Goal: Task Accomplishment & Management: Use online tool/utility

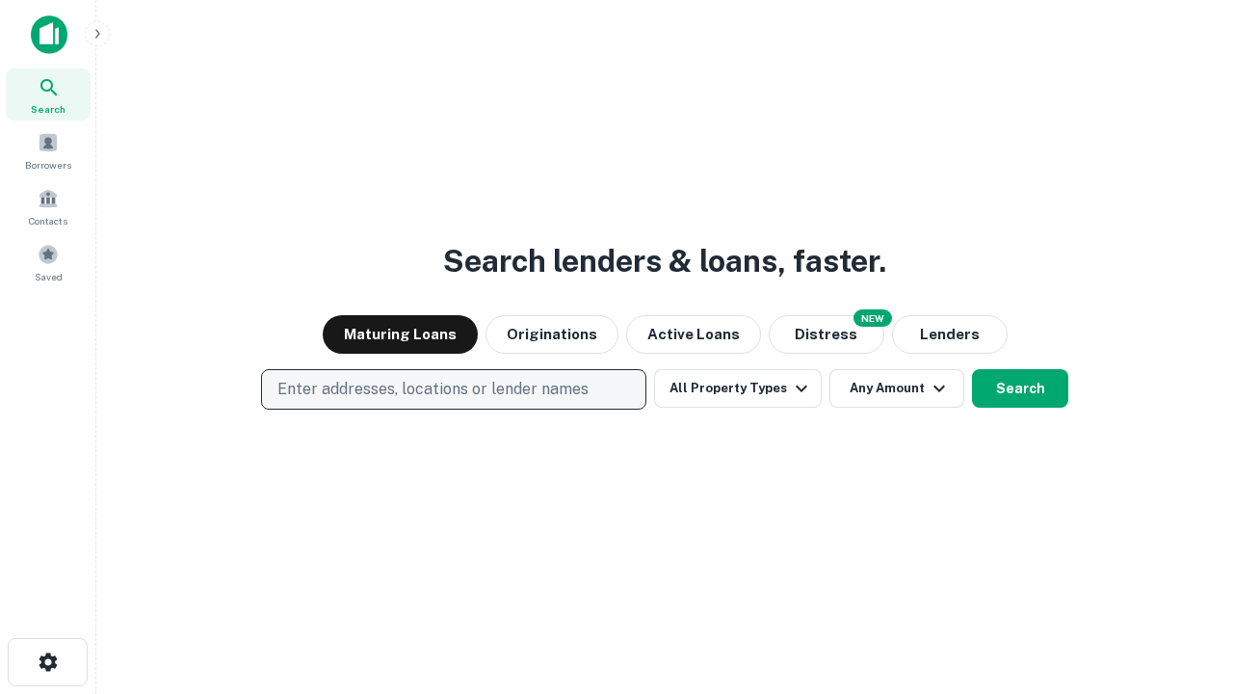
click at [453, 389] on p "Enter addresses, locations or lender names" at bounding box center [432, 389] width 311 height 23
type input "**********"
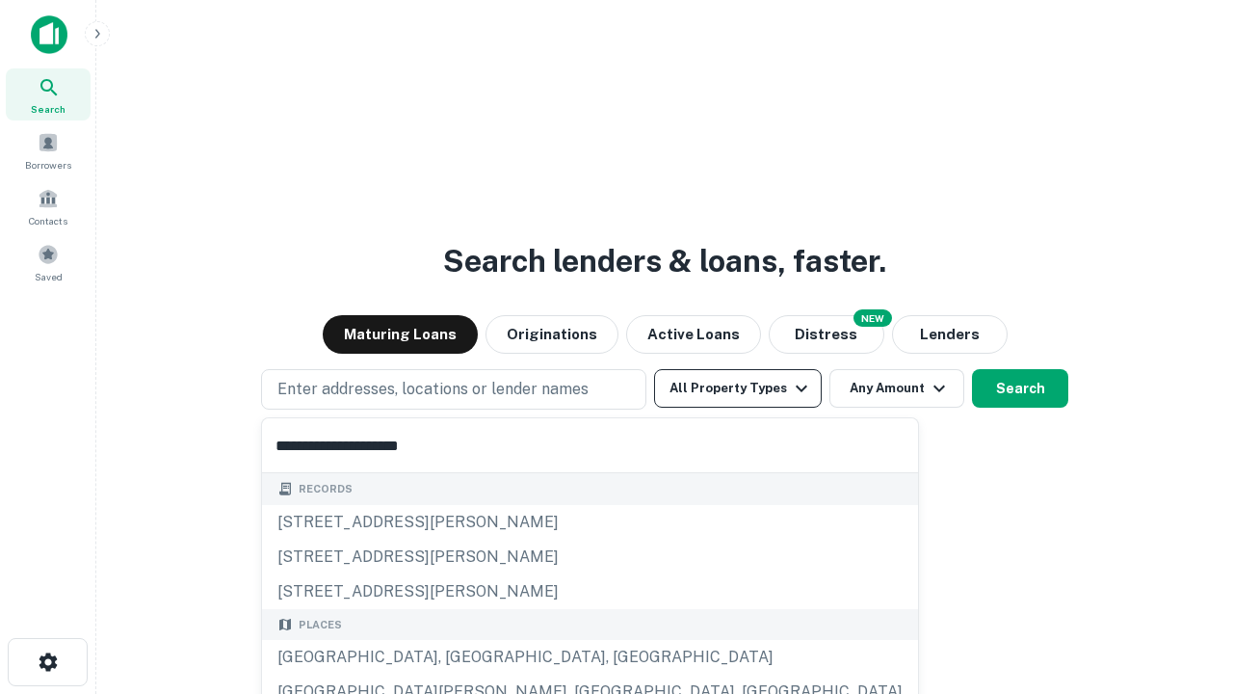
click at [460, 657] on div "[GEOGRAPHIC_DATA], [GEOGRAPHIC_DATA], [GEOGRAPHIC_DATA]" at bounding box center [590, 657] width 656 height 35
click at [738, 388] on button "All Property Types" at bounding box center [738, 388] width 168 height 39
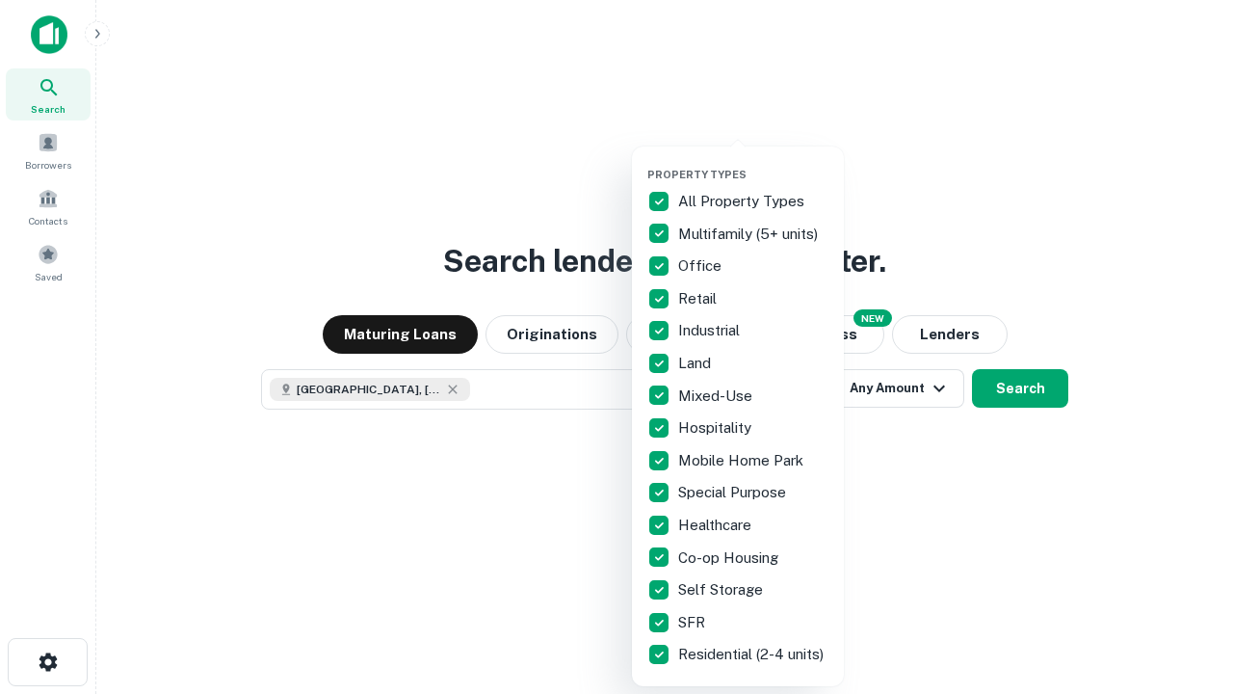
click at [753, 162] on button "button" at bounding box center [753, 162] width 212 height 1
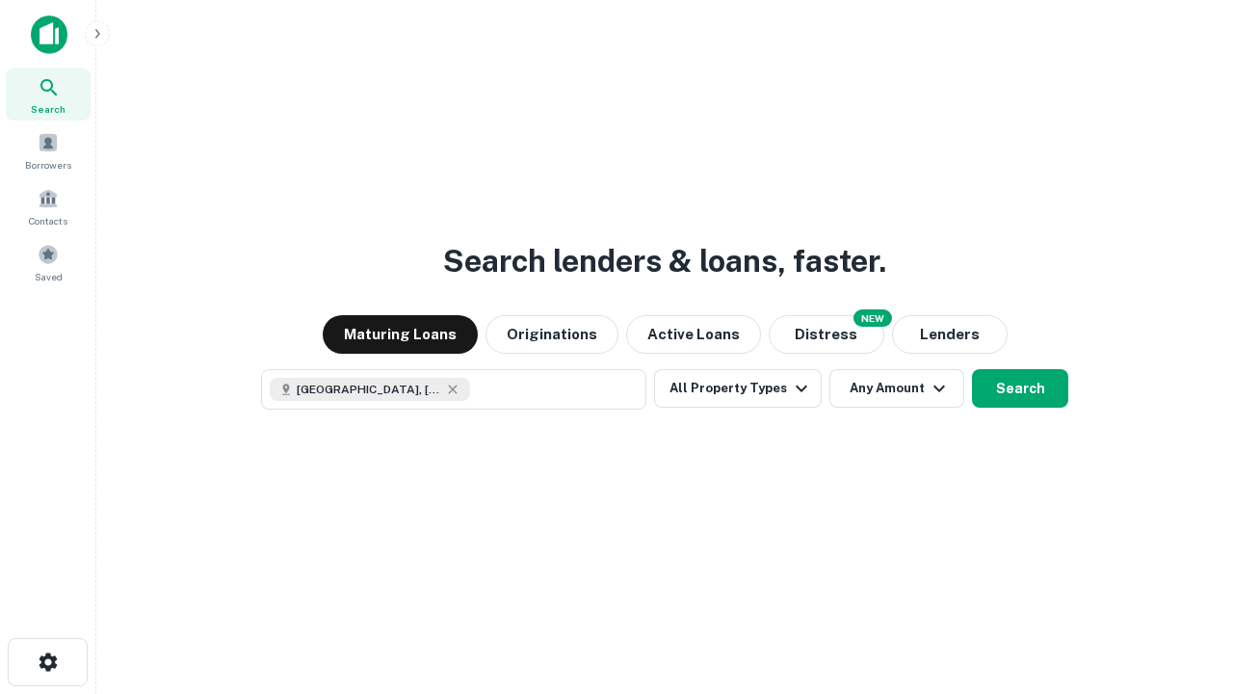
scroll to position [31, 0]
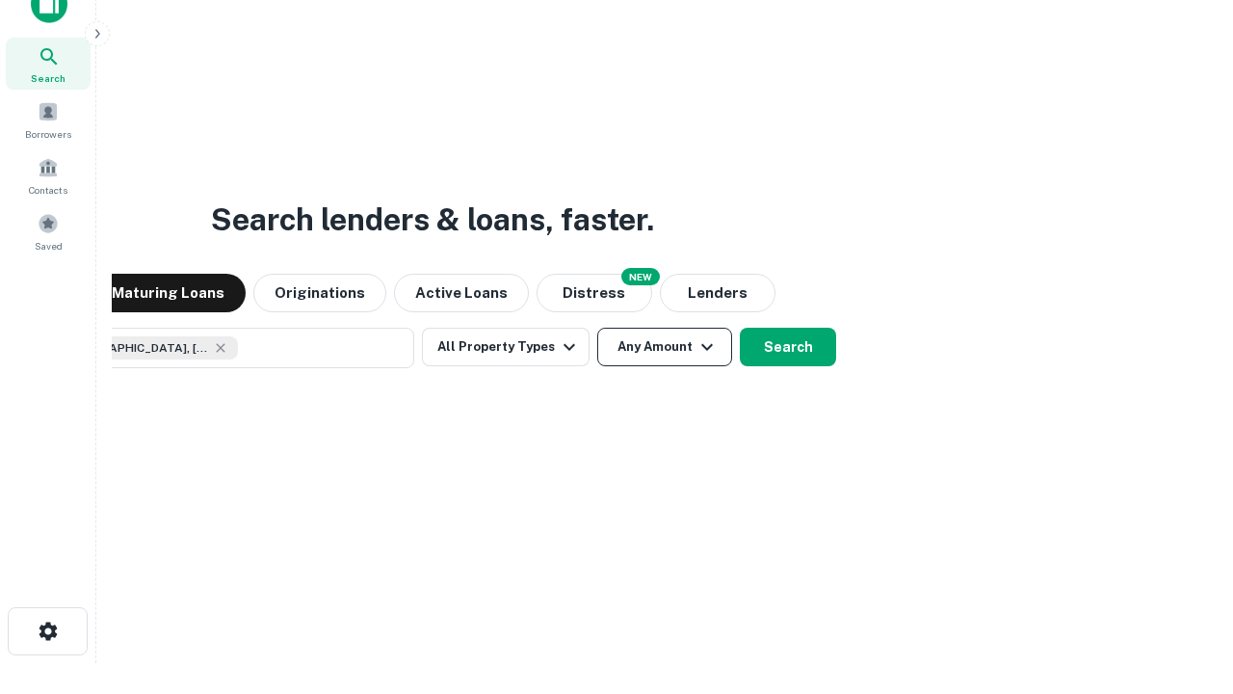
click at [597, 328] on button "Any Amount" at bounding box center [664, 347] width 135 height 39
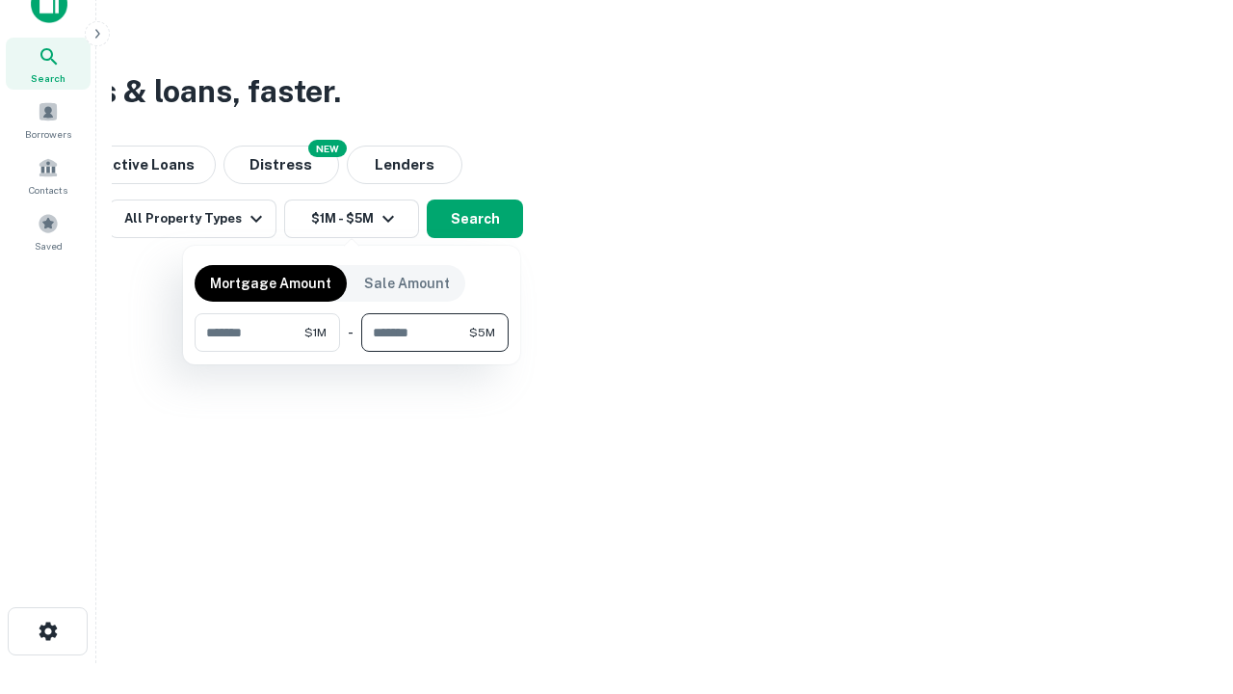
type input "*******"
click at [352, 352] on button "button" at bounding box center [352, 352] width 314 height 1
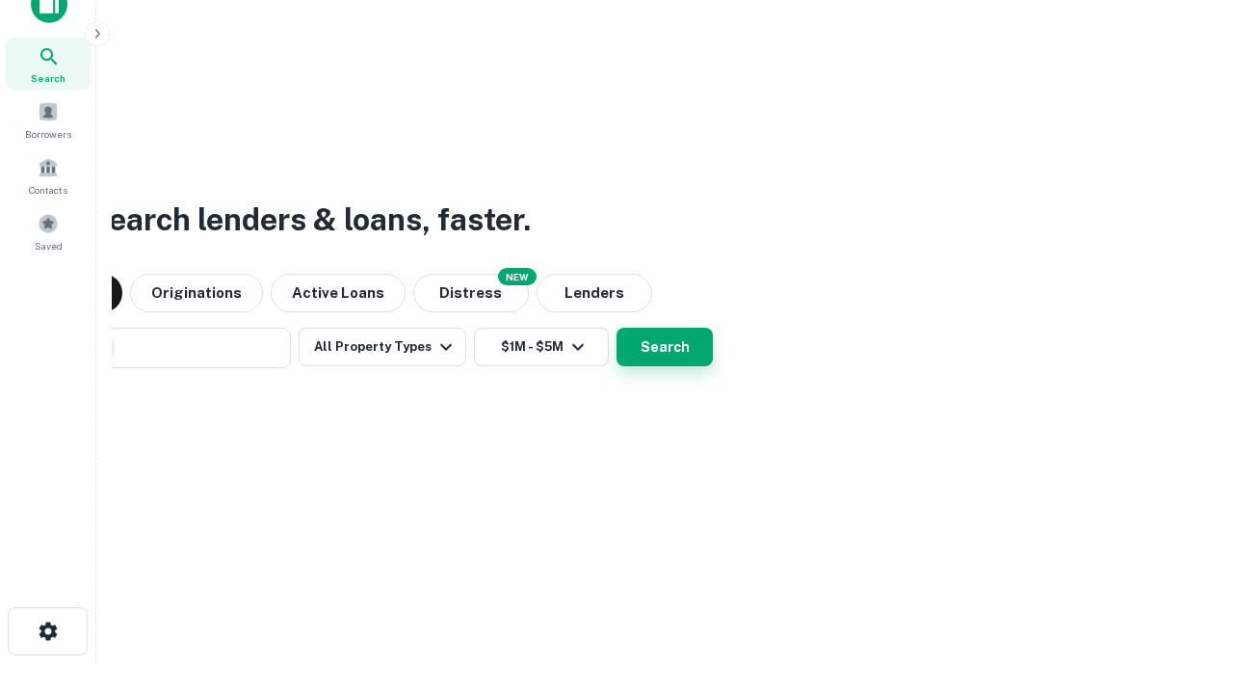
click at [617, 328] on button "Search" at bounding box center [665, 347] width 96 height 39
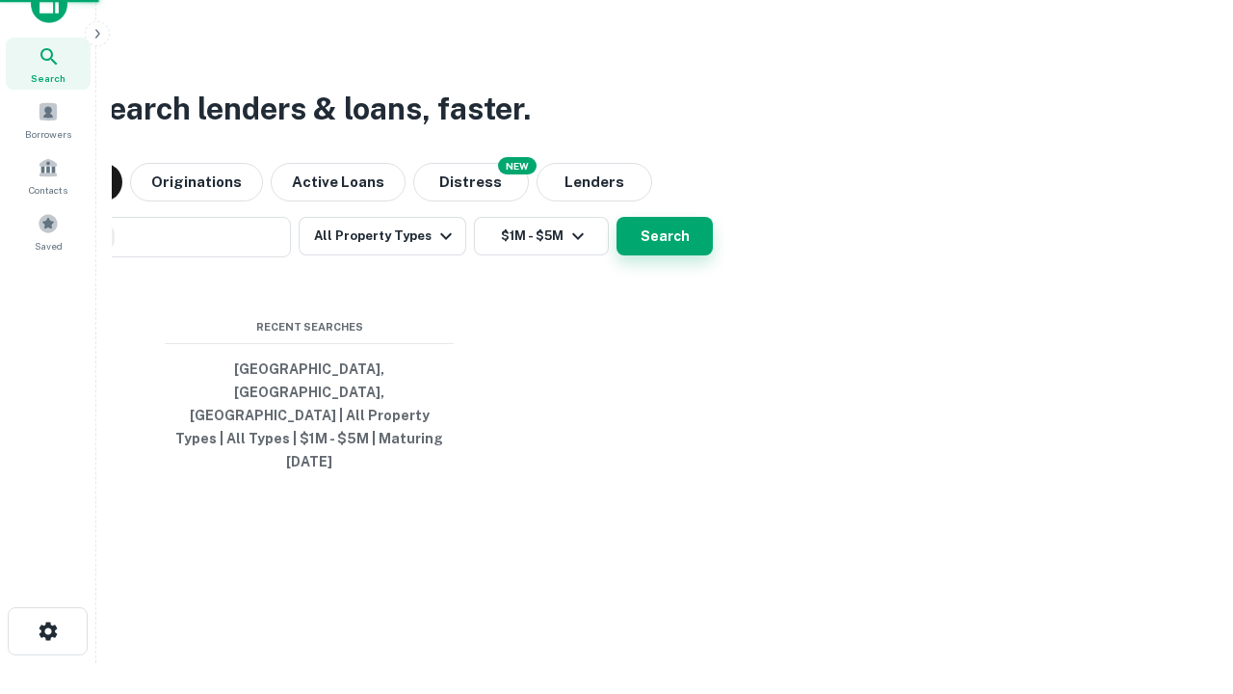
scroll to position [51, 545]
